Goal: Task Accomplishment & Management: Use online tool/utility

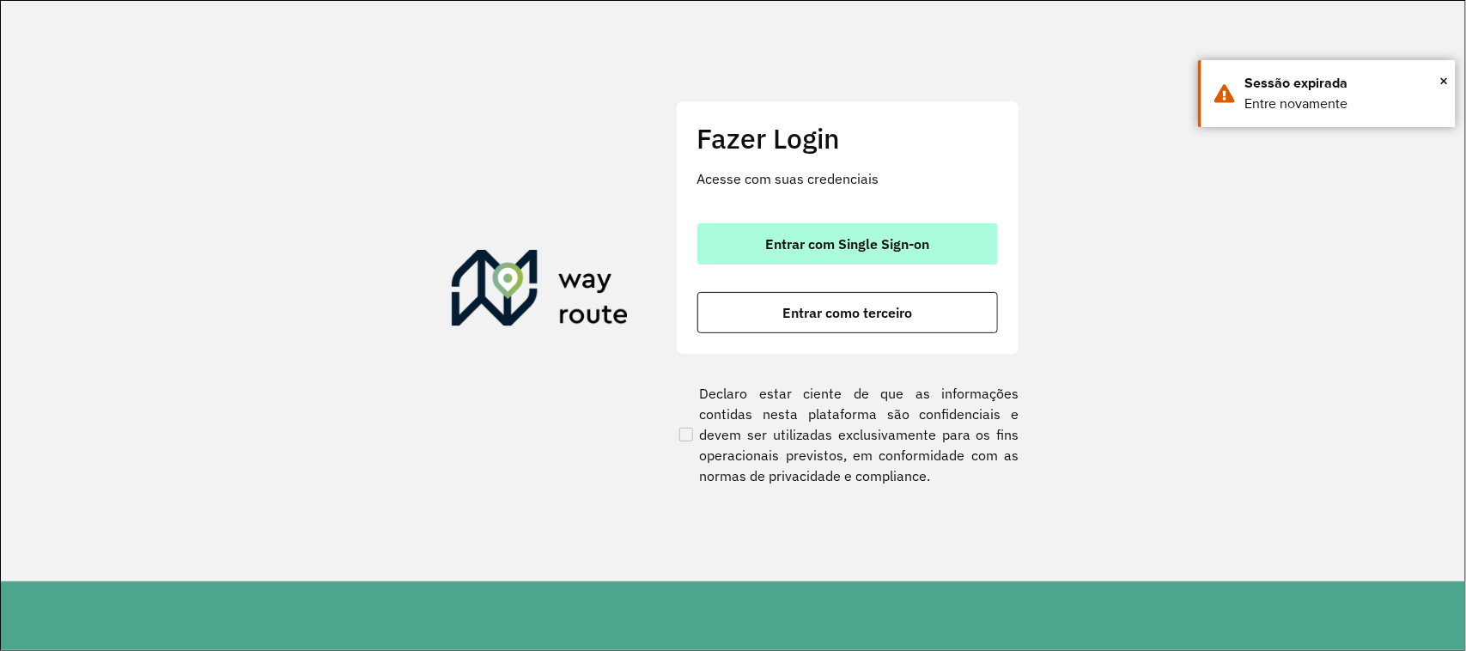
click at [902, 230] on button "Entrar com Single Sign-on" at bounding box center [847, 243] width 301 height 41
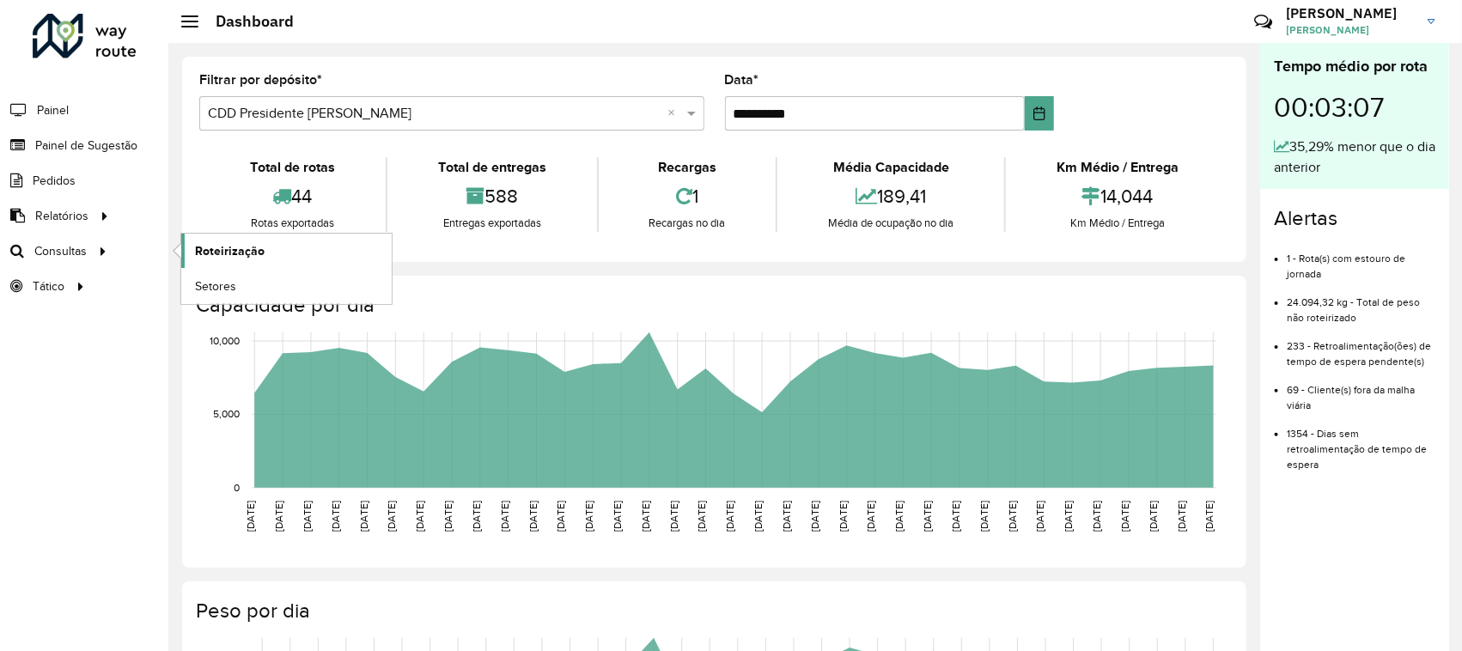
click at [198, 250] on span "Roteirização" at bounding box center [230, 251] width 70 height 18
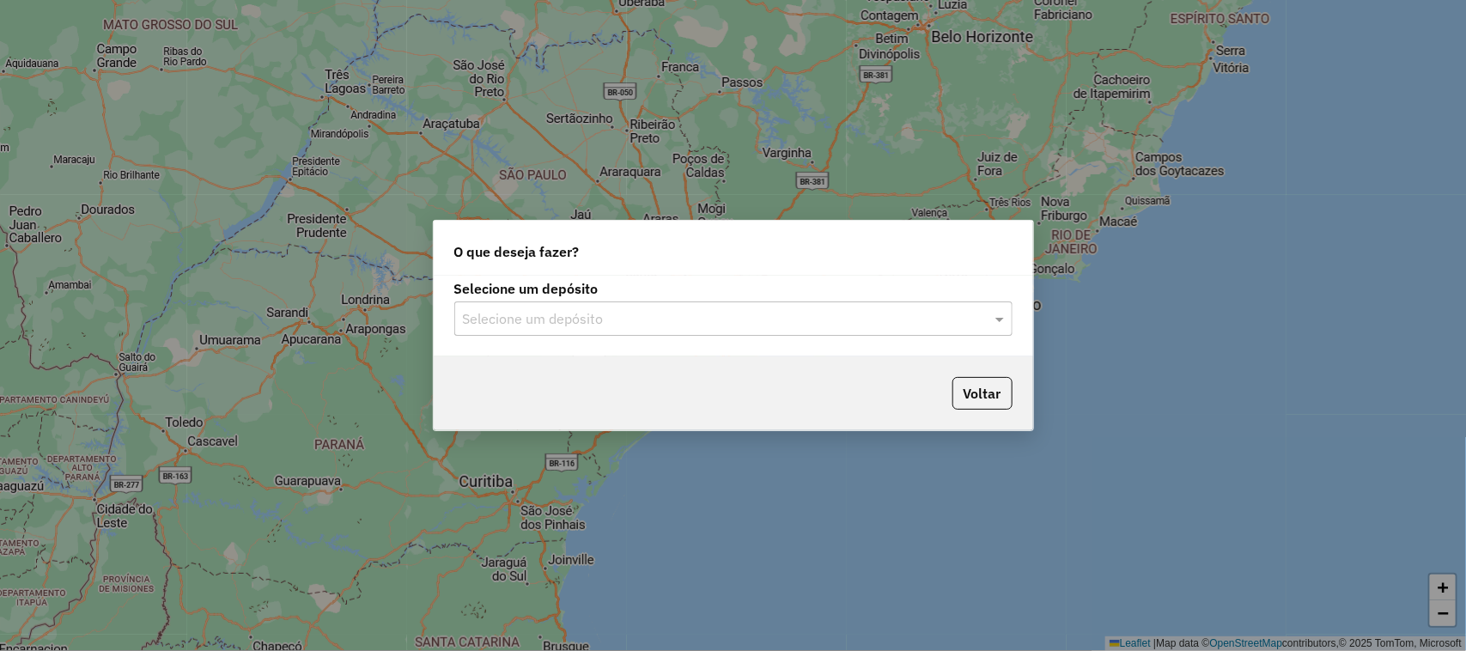
click at [817, 322] on input "text" at bounding box center [716, 319] width 507 height 21
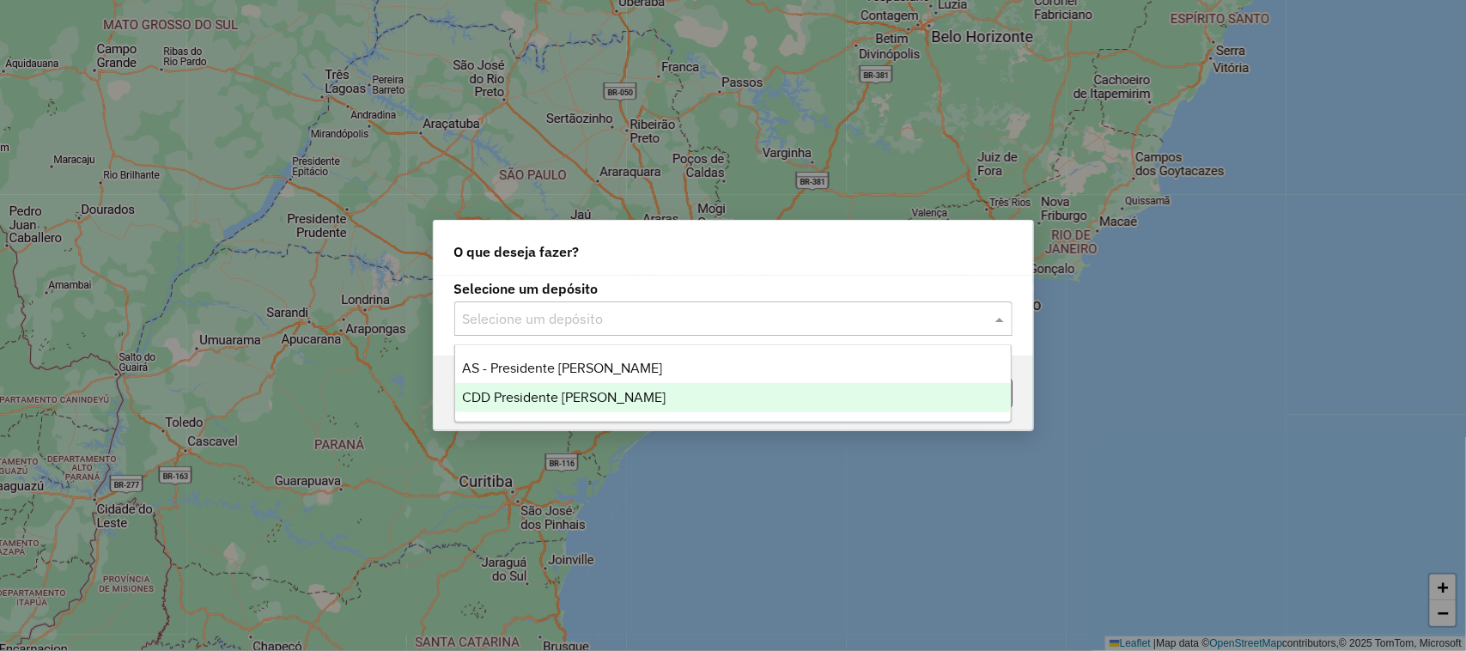
click at [640, 387] on div "CDD Presidente [PERSON_NAME]" at bounding box center [733, 397] width 557 height 29
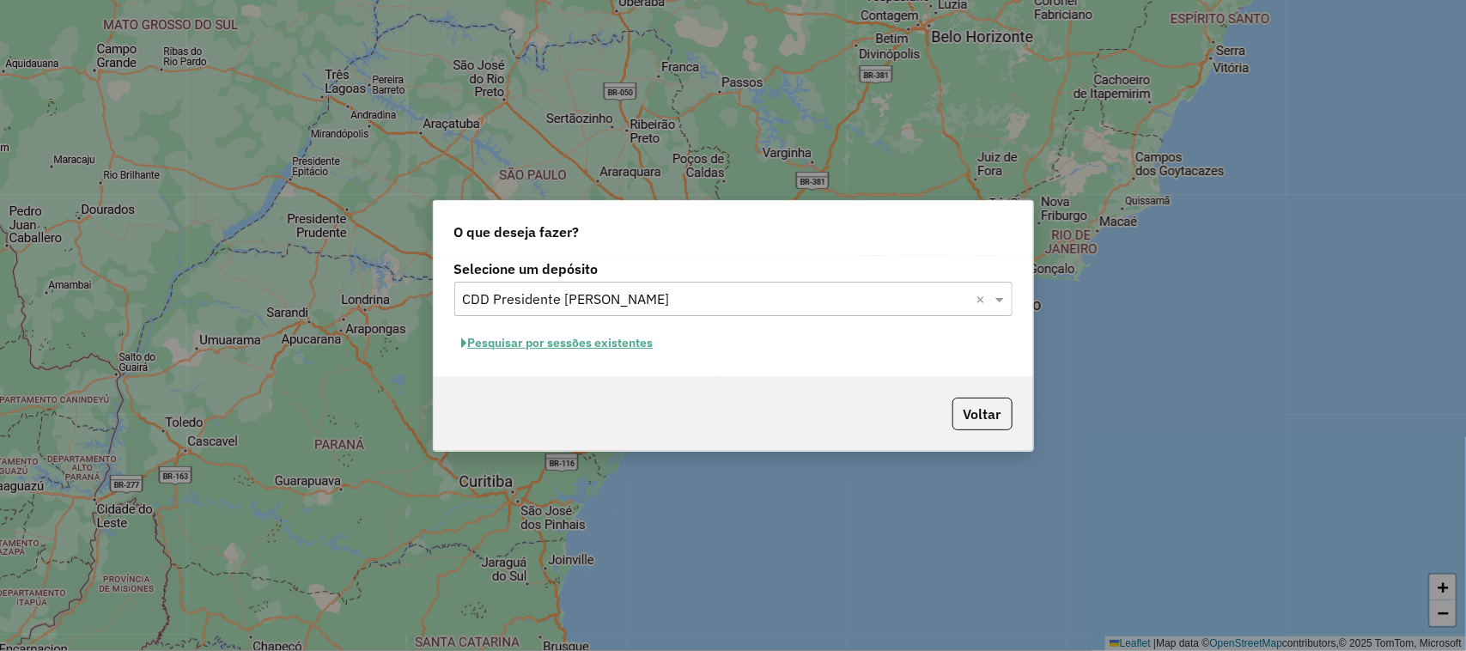
click at [627, 338] on button "Pesquisar por sessões existentes" at bounding box center [557, 343] width 207 height 27
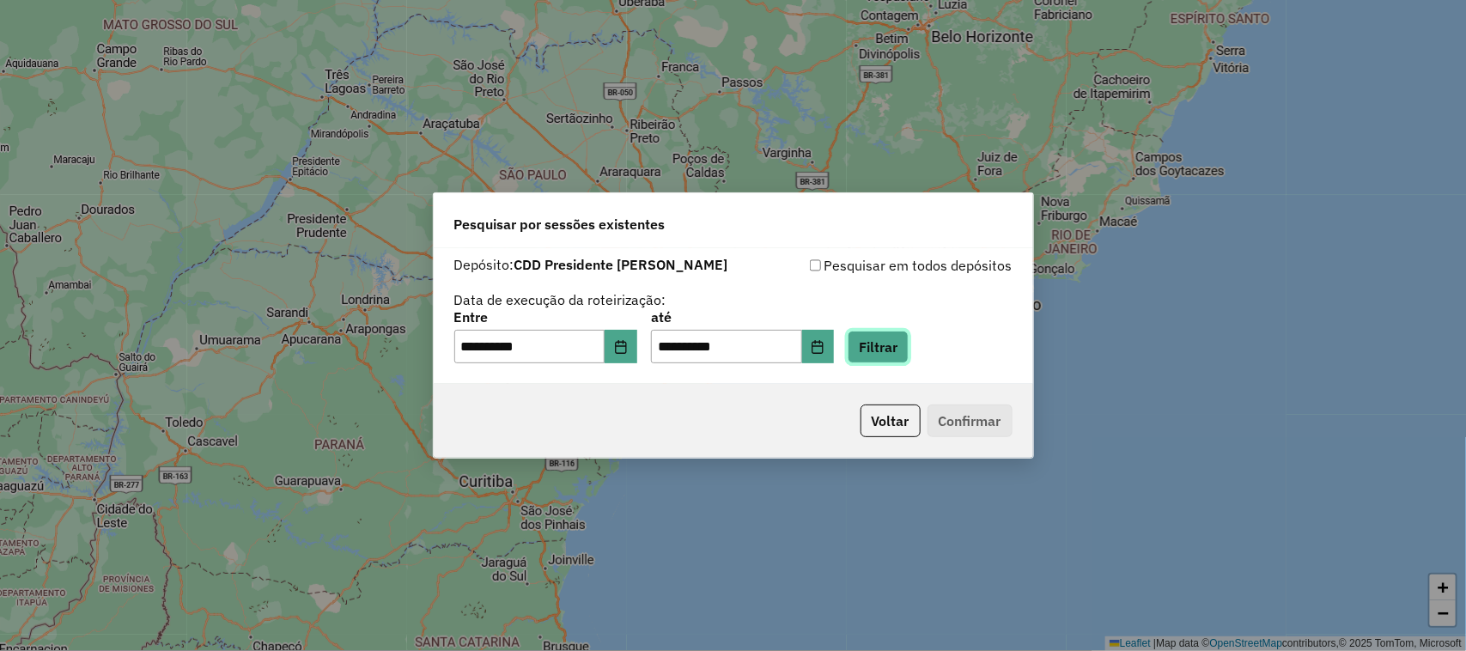
click at [900, 348] on button "Filtrar" at bounding box center [878, 347] width 61 height 33
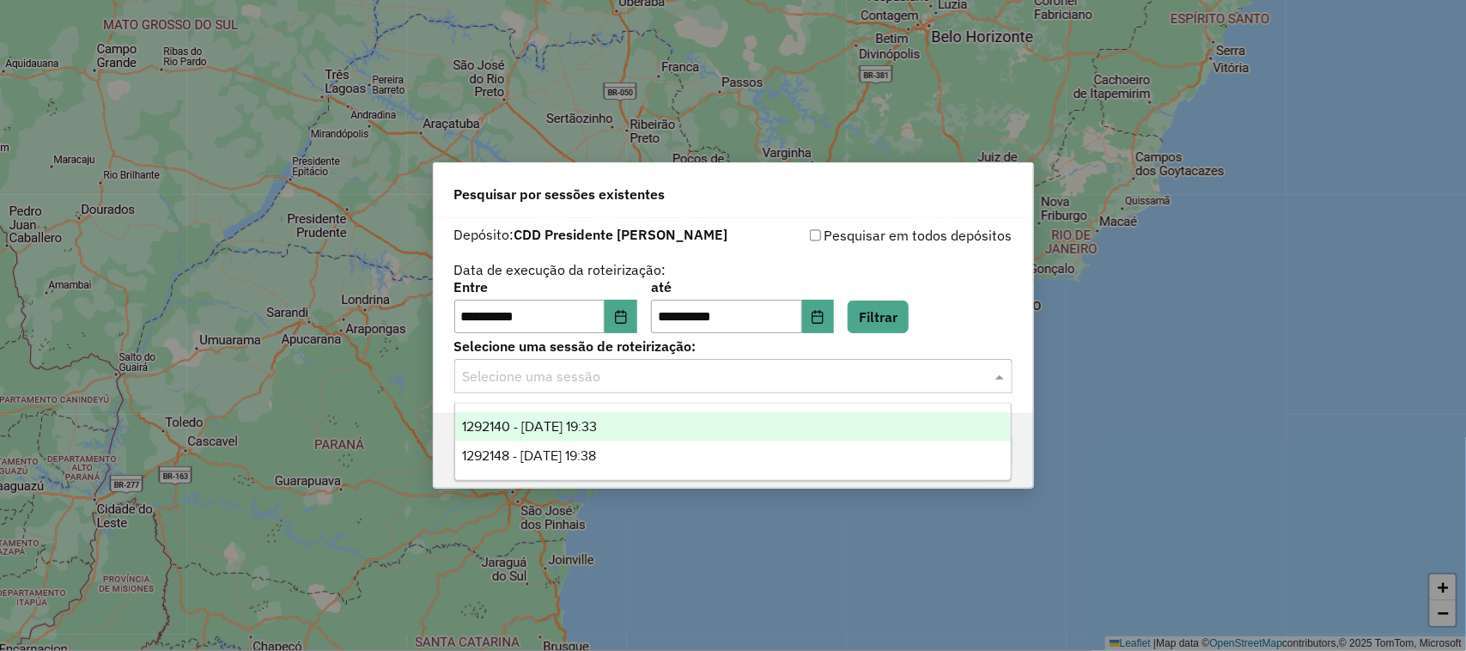
click at [709, 383] on input "text" at bounding box center [716, 377] width 507 height 21
click at [533, 430] on span "1292140 - 10/10/2025 19:33" at bounding box center [529, 426] width 135 height 15
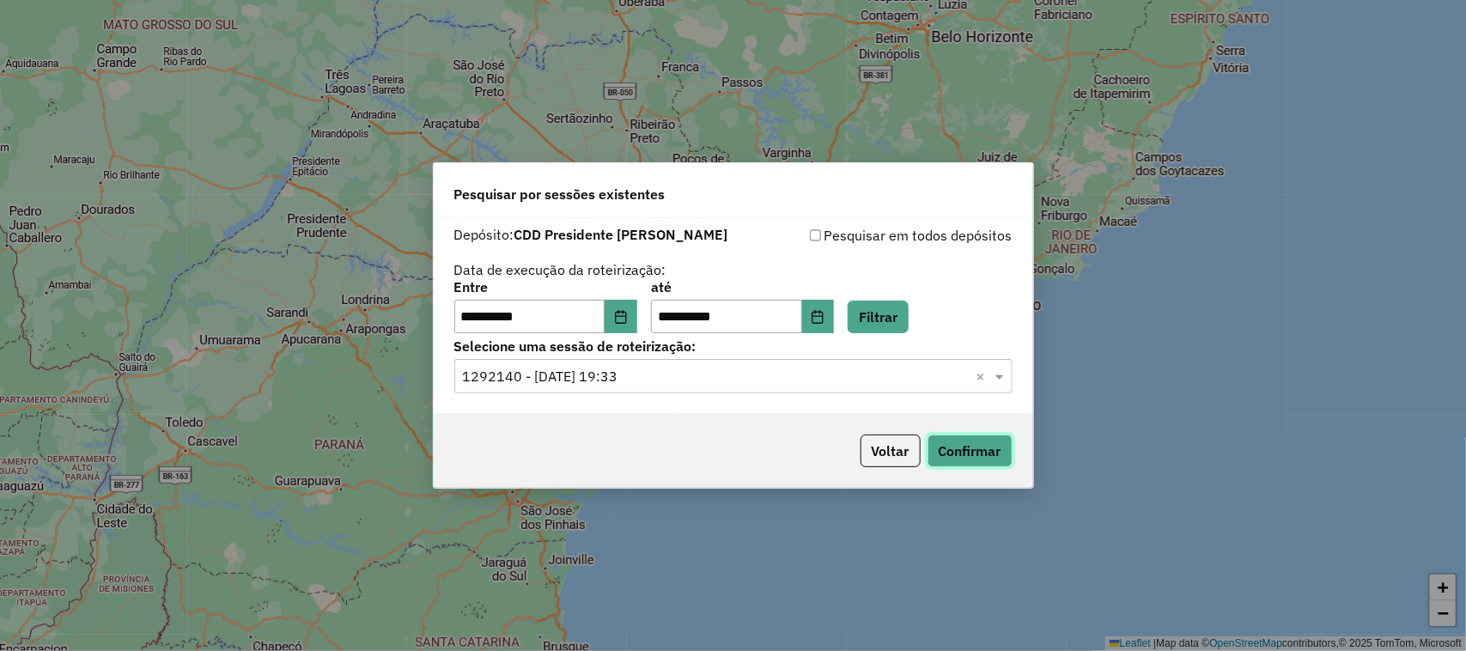
click at [988, 460] on button "Confirmar" at bounding box center [970, 451] width 85 height 33
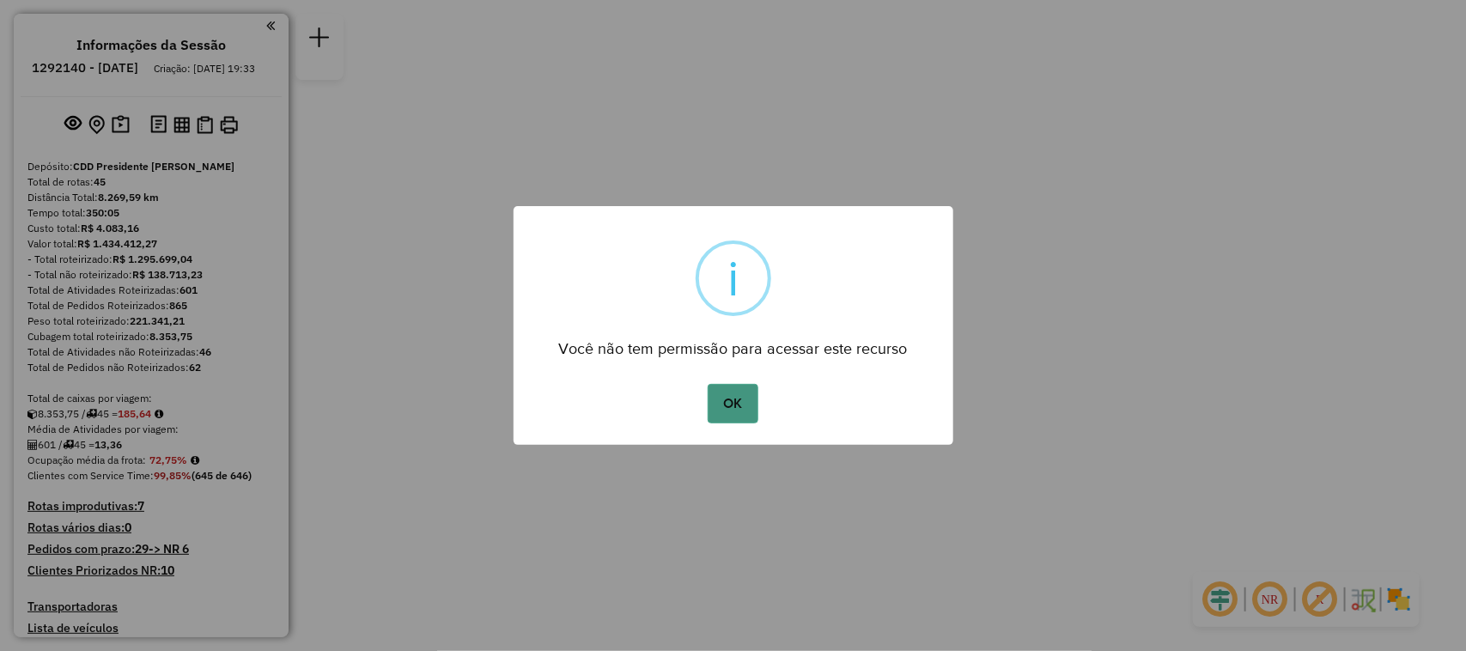
click at [739, 399] on button "OK" at bounding box center [733, 404] width 51 height 40
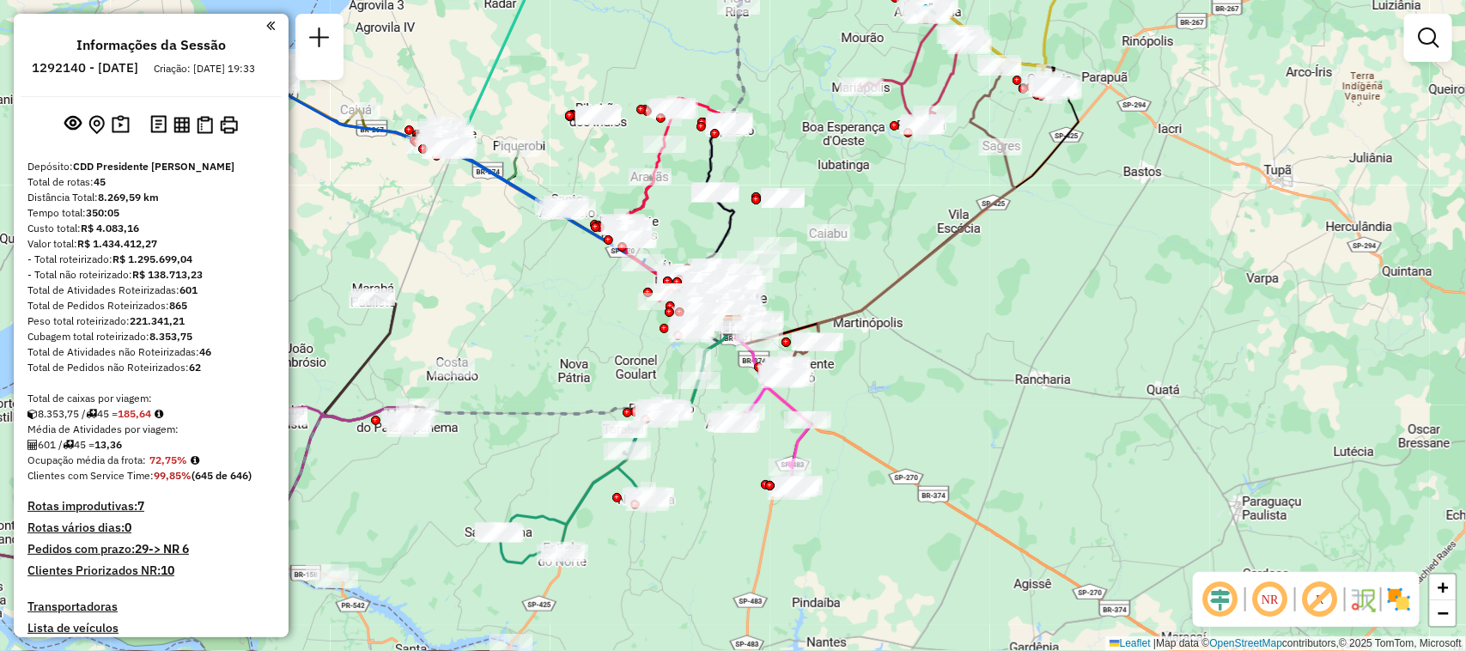
scroll to position [1178, 0]
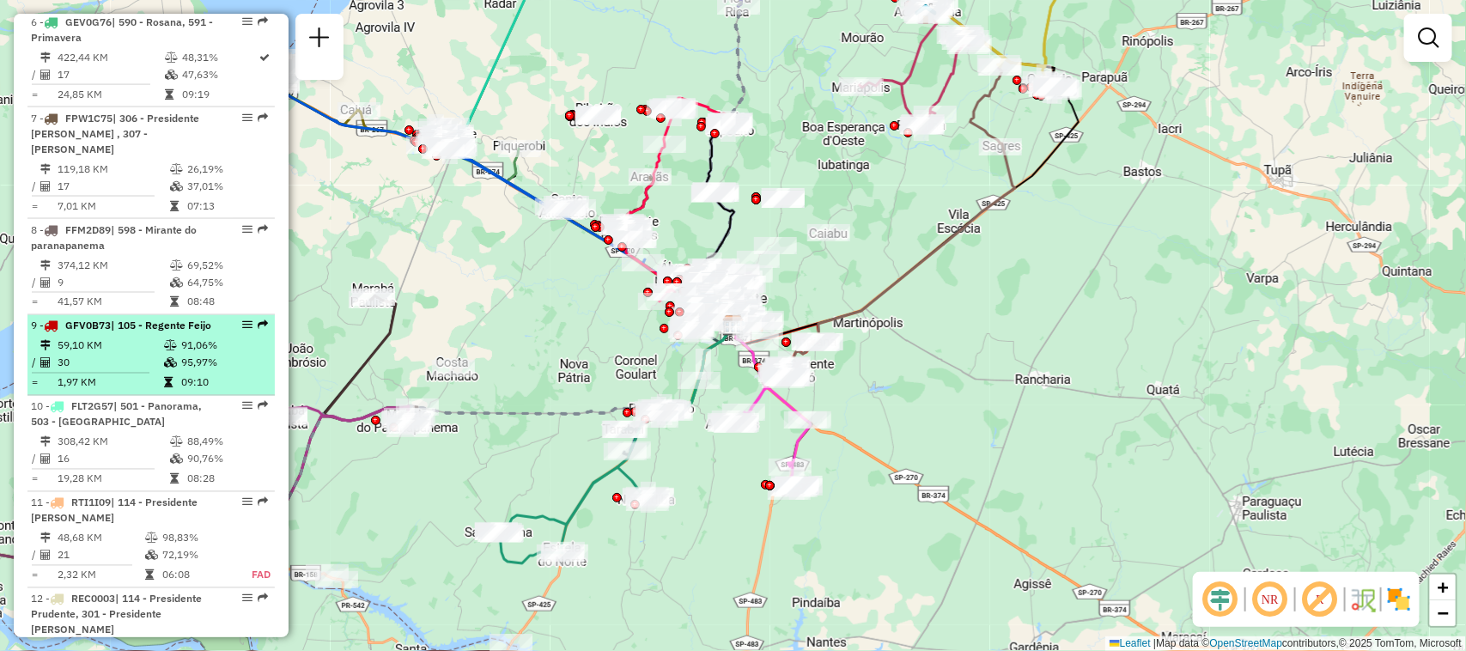
drag, startPoint x: 253, startPoint y: 323, endPoint x: 242, endPoint y: 324, distance: 11.2
select select "**********"
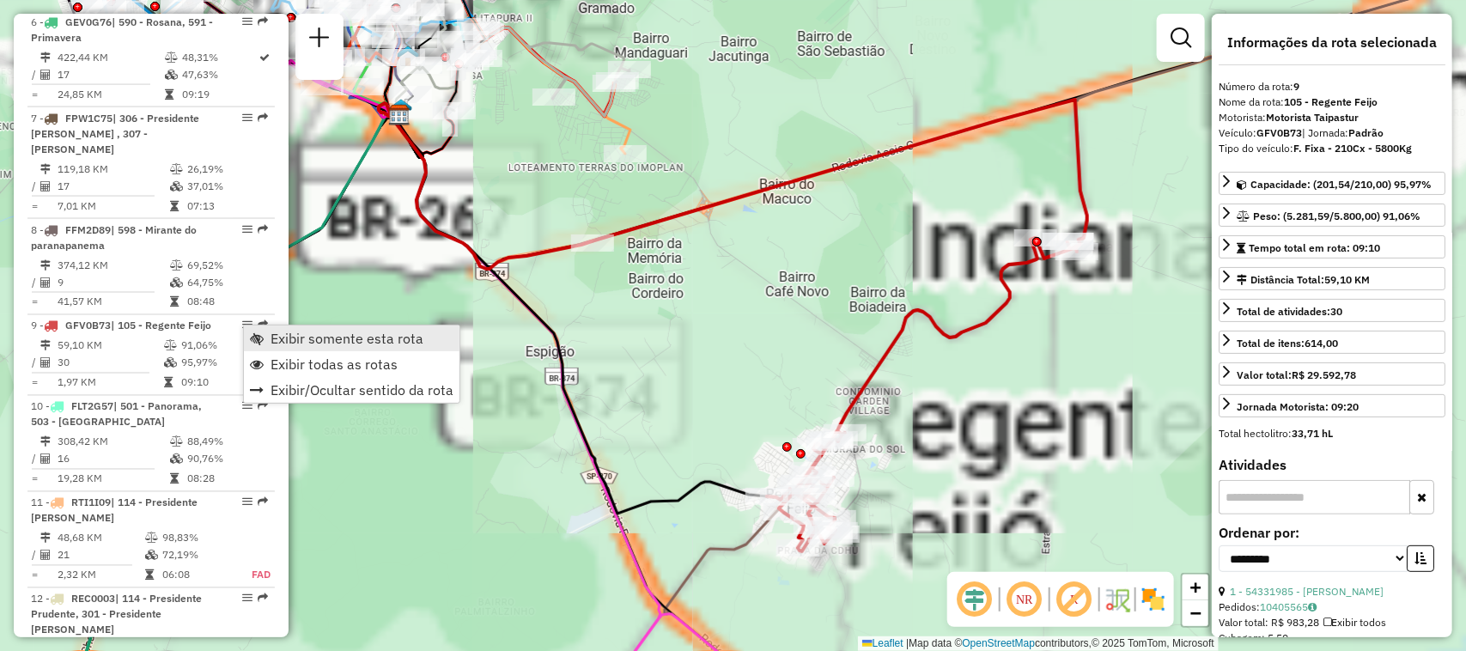
click at [267, 338] on link "Exibir somente esta rota" at bounding box center [352, 339] width 216 height 26
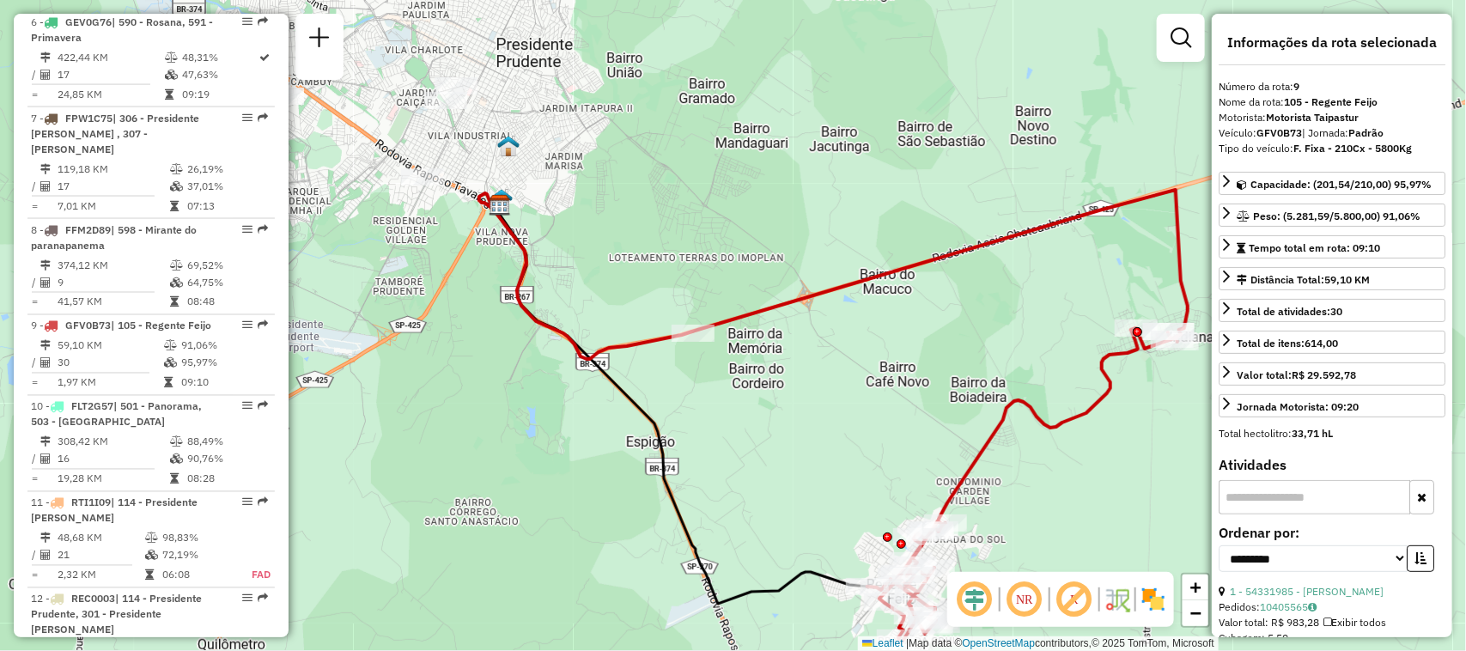
drag, startPoint x: 658, startPoint y: 368, endPoint x: 758, endPoint y: 458, distance: 135.0
click at [758, 458] on div "Janela de atendimento Grade de atendimento Capacidade Transportadoras Veículos …" at bounding box center [733, 325] width 1466 height 651
click at [1014, 589] on em at bounding box center [1024, 599] width 41 height 41
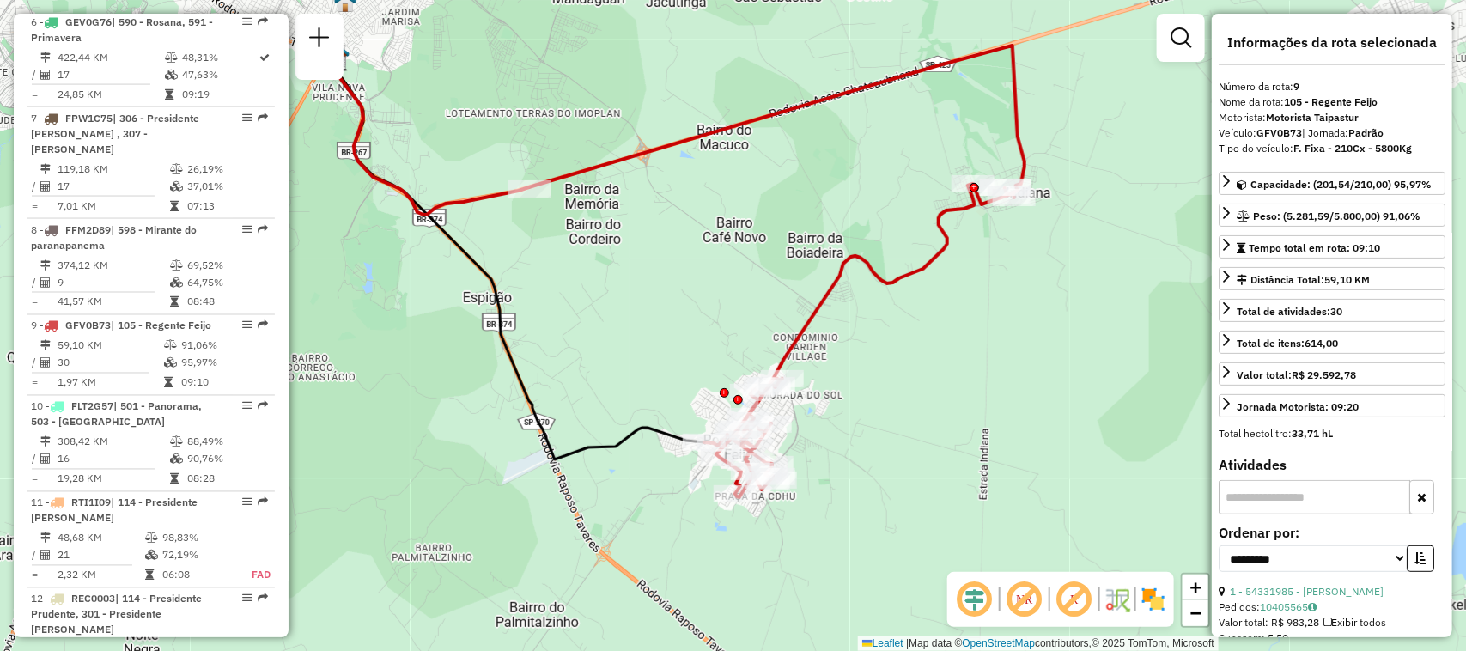
drag, startPoint x: 812, startPoint y: 447, endPoint x: 648, endPoint y: 302, distance: 217.8
click at [648, 302] on div "Janela de atendimento Grade de atendimento Capacidade Transportadoras Veículos …" at bounding box center [733, 325] width 1466 height 651
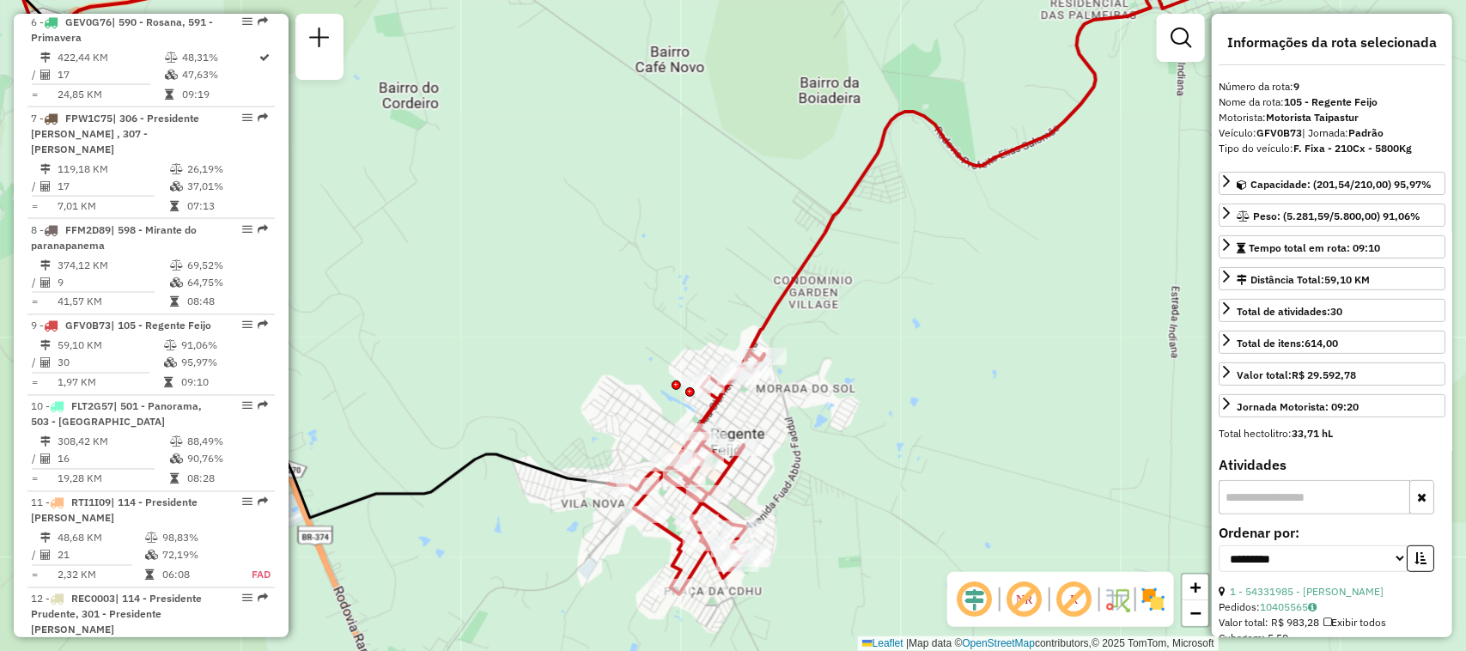
drag, startPoint x: 860, startPoint y: 514, endPoint x: 869, endPoint y: 496, distance: 19.6
click at [865, 505] on div "Janela de atendimento Grade de atendimento Capacidade Transportadoras Veículos …" at bounding box center [733, 325] width 1466 height 651
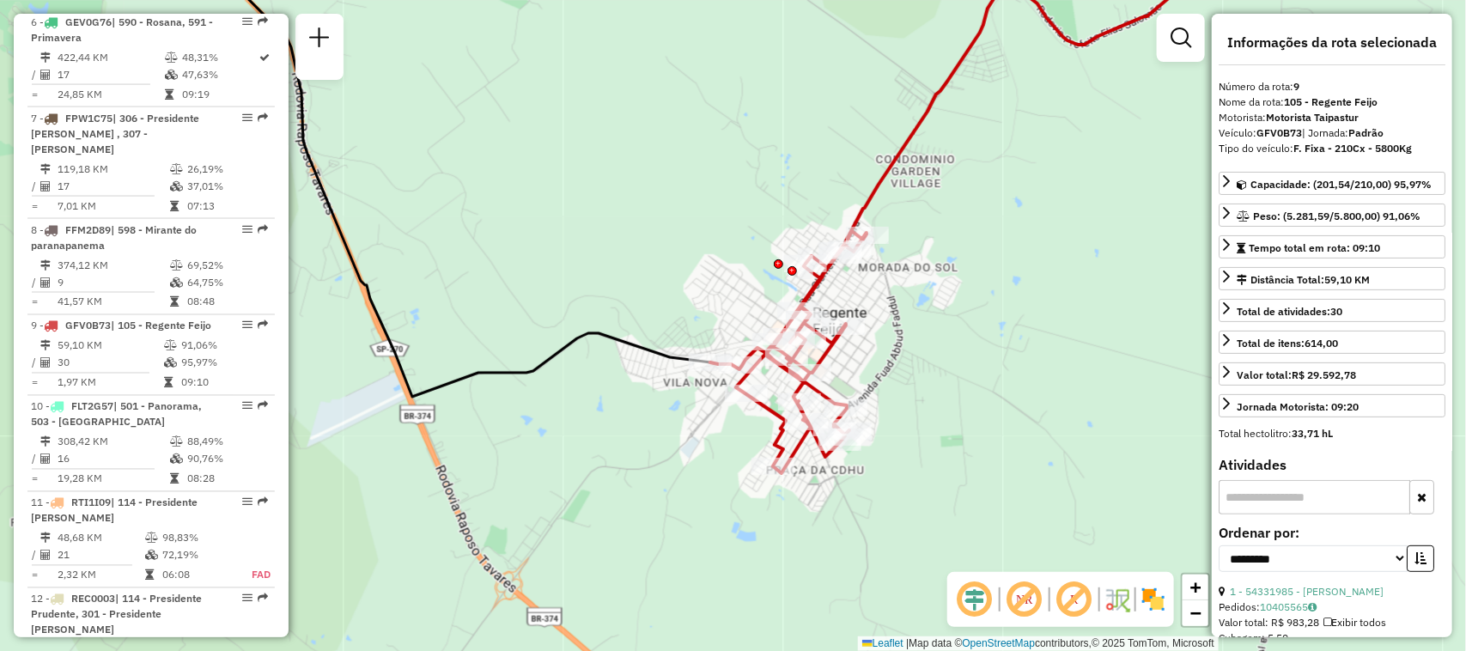
drag, startPoint x: 889, startPoint y: 477, endPoint x: 955, endPoint y: 406, distance: 96.6
click at [955, 406] on div "Janela de atendimento Grade de atendimento Capacidade Transportadoras Veículos …" at bounding box center [733, 325] width 1466 height 651
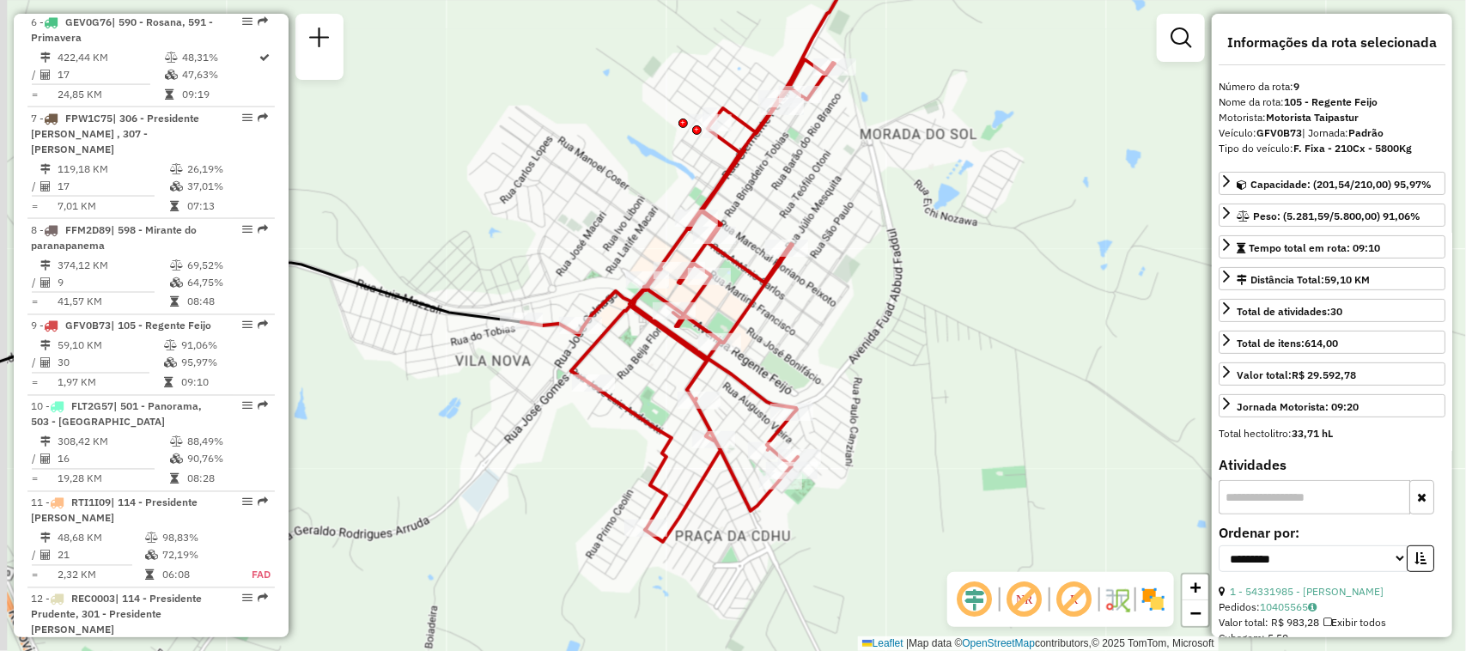
drag, startPoint x: 893, startPoint y: 410, endPoint x: 913, endPoint y: 405, distance: 20.2
click at [913, 405] on div "Janela de atendimento Grade de atendimento Capacidade Transportadoras Veículos …" at bounding box center [733, 325] width 1466 height 651
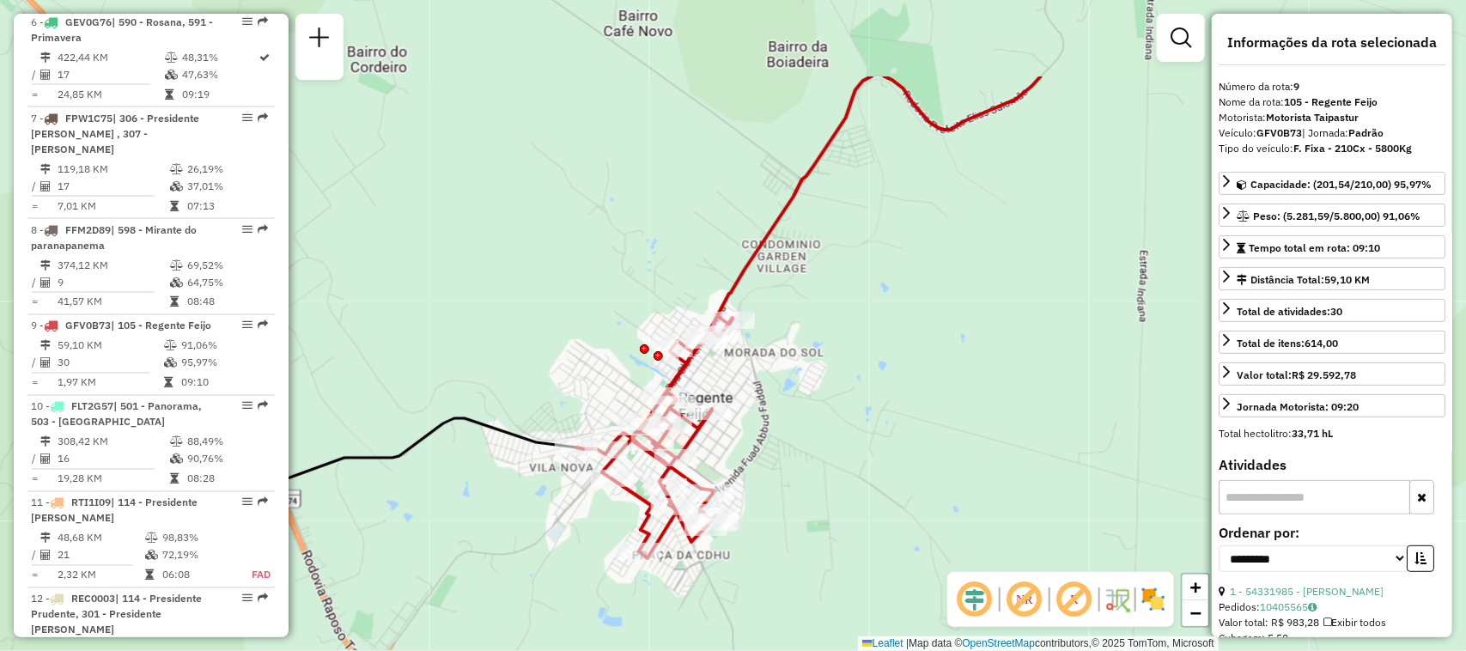
drag, startPoint x: 1098, startPoint y: 286, endPoint x: 932, endPoint y: 428, distance: 218.1
click at [932, 428] on div "Janela de atendimento Grade de atendimento Capacidade Transportadoras Veículos …" at bounding box center [733, 325] width 1466 height 651
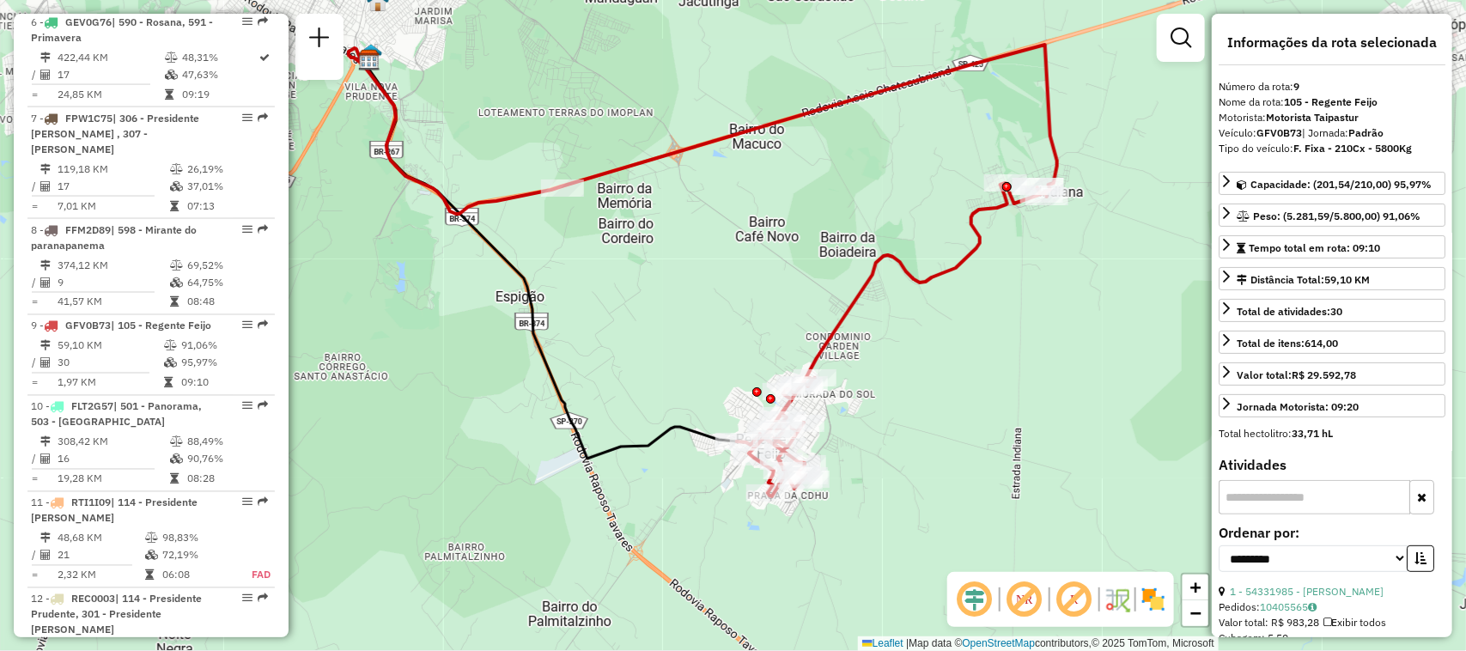
drag, startPoint x: 1007, startPoint y: 344, endPoint x: 964, endPoint y: 370, distance: 50.1
click at [964, 370] on div "Janela de atendimento Grade de atendimento Capacidade Transportadoras Veículos …" at bounding box center [733, 325] width 1466 height 651
